Goal: Find specific page/section: Find specific page/section

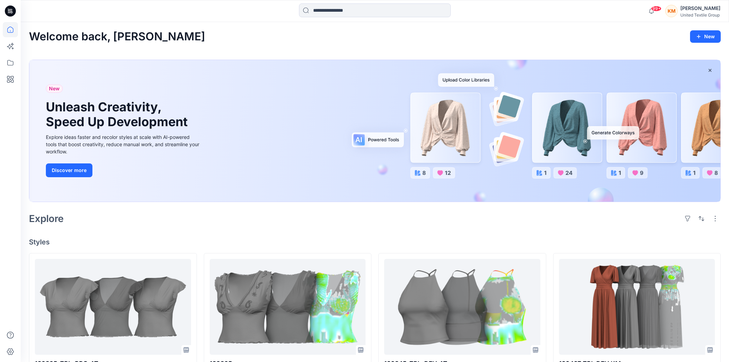
scroll to position [153, 0]
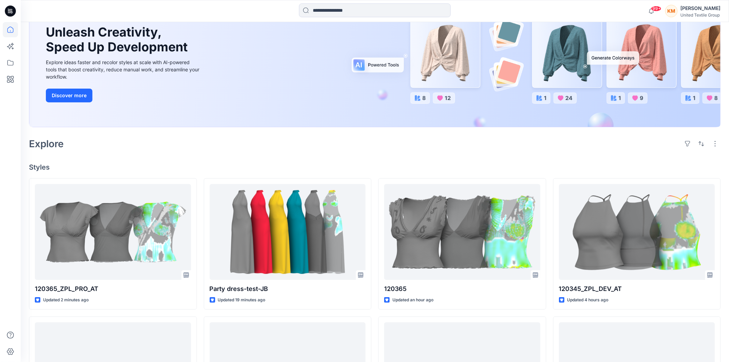
scroll to position [77, 0]
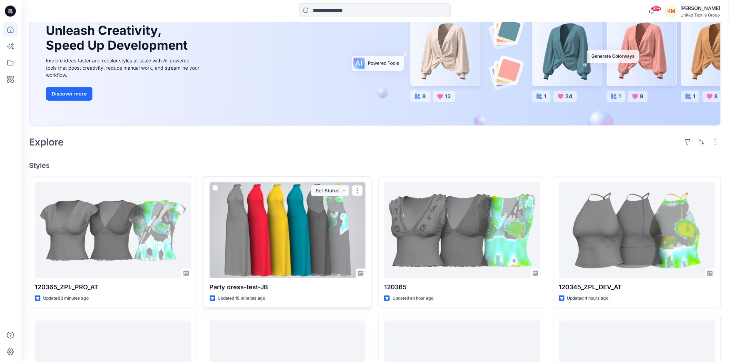
click at [295, 231] on div at bounding box center [288, 231] width 156 height 96
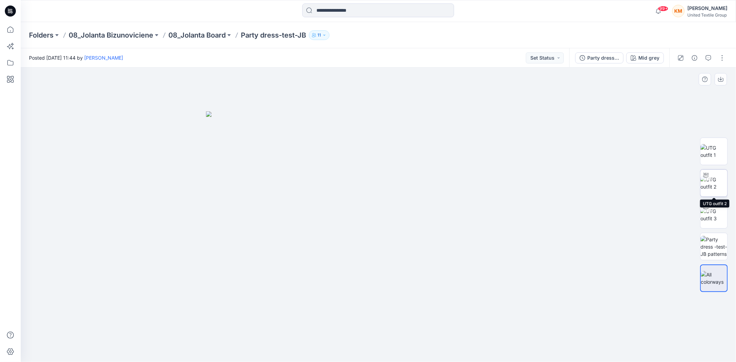
click at [716, 187] on img at bounding box center [713, 183] width 27 height 14
drag, startPoint x: 450, startPoint y: 347, endPoint x: 370, endPoint y: 347, distance: 80.1
click at [369, 352] on icon at bounding box center [379, 342] width 209 height 26
drag, startPoint x: 434, startPoint y: 350, endPoint x: 547, endPoint y: 349, distance: 113.5
click at [547, 349] on div at bounding box center [378, 215] width 715 height 295
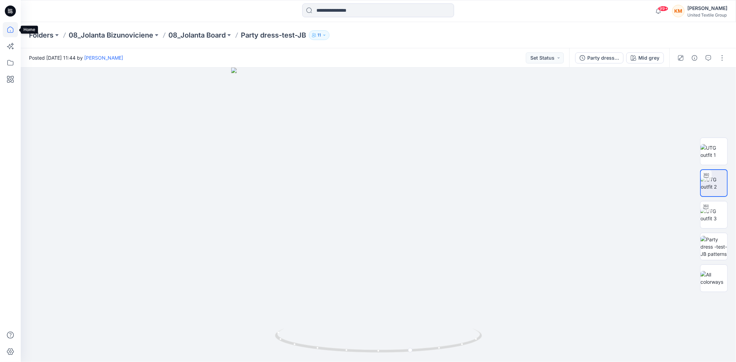
click at [11, 30] on icon at bounding box center [10, 29] width 15 height 15
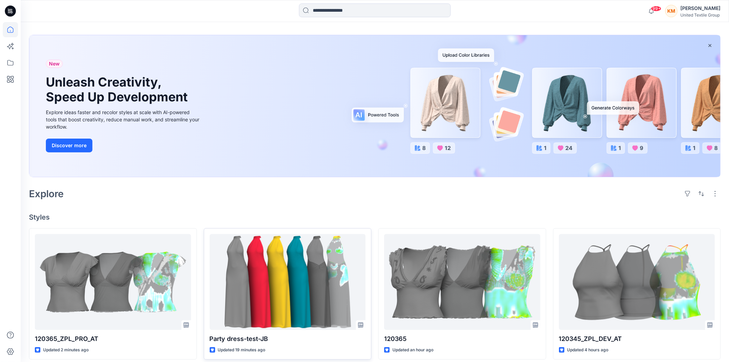
scroll to position [38, 0]
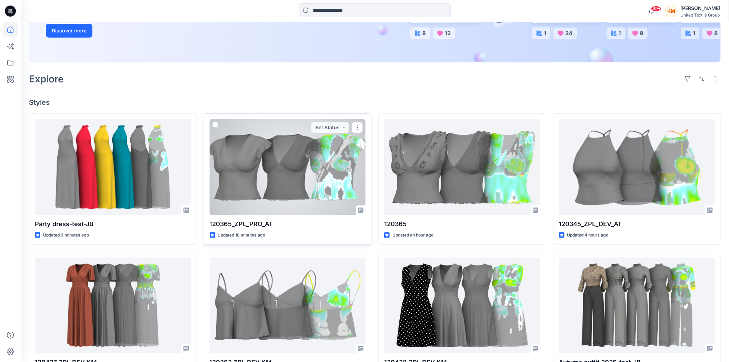
scroll to position [153, 0]
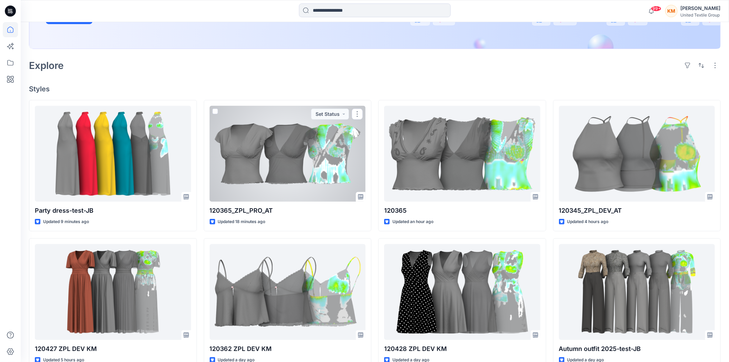
click at [297, 156] on div at bounding box center [288, 154] width 156 height 96
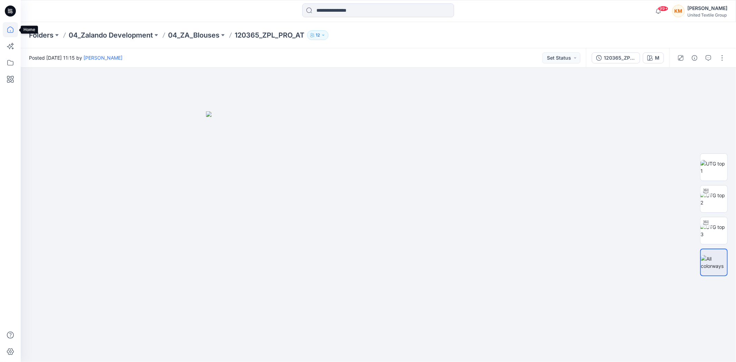
click at [12, 29] on icon at bounding box center [10, 29] width 15 height 15
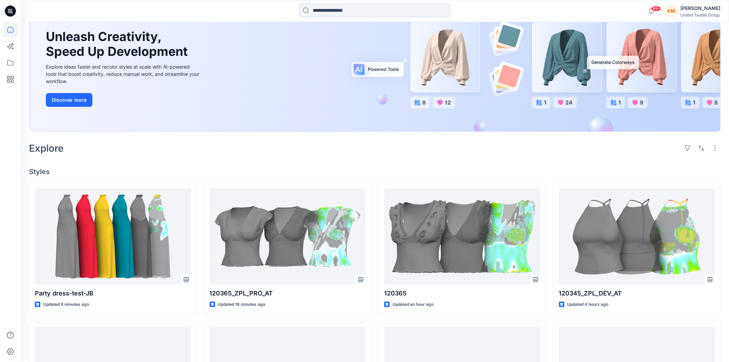
scroll to position [77, 0]
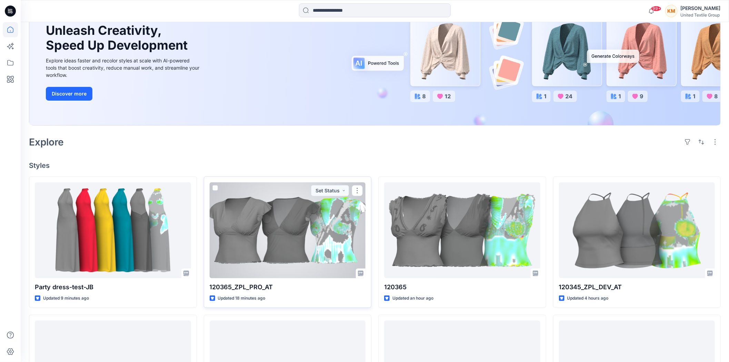
click at [294, 223] on div at bounding box center [288, 231] width 156 height 96
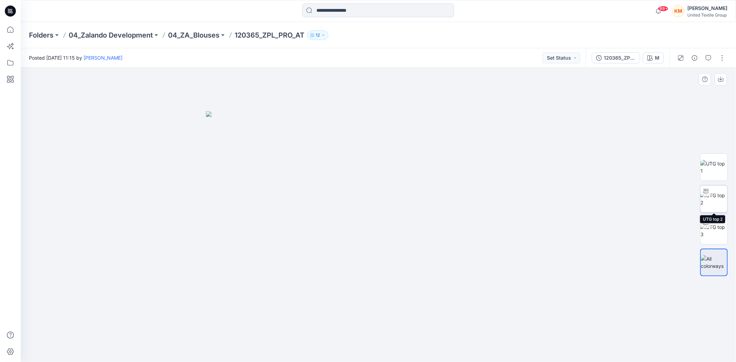
click at [709, 197] on img at bounding box center [713, 199] width 27 height 14
drag, startPoint x: 450, startPoint y: 348, endPoint x: 433, endPoint y: 336, distance: 20.1
click at [434, 337] on icon at bounding box center [379, 342] width 209 height 26
click at [12, 32] on icon at bounding box center [10, 29] width 15 height 15
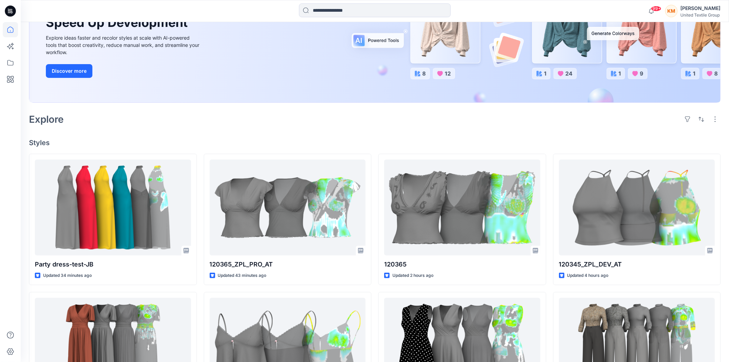
scroll to position [115, 0]
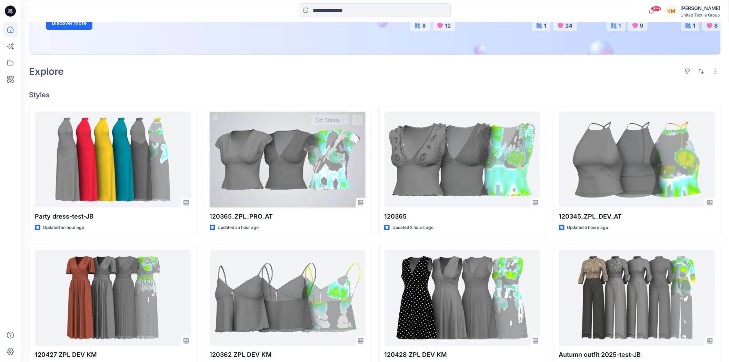
scroll to position [153, 0]
